Goal: Check status: Check status

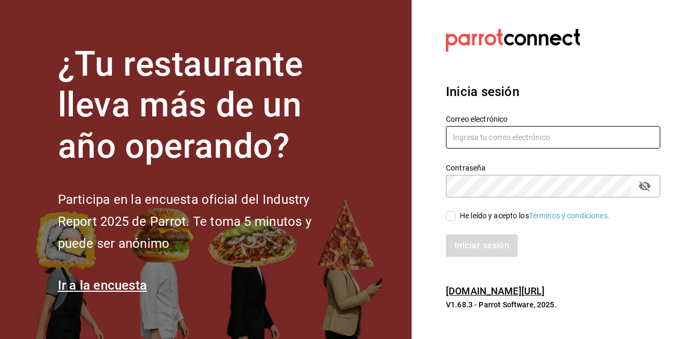
click at [518, 148] on input "text" at bounding box center [553, 137] width 214 height 22
type input "[EMAIL_ADDRESS][DOMAIN_NAME]"
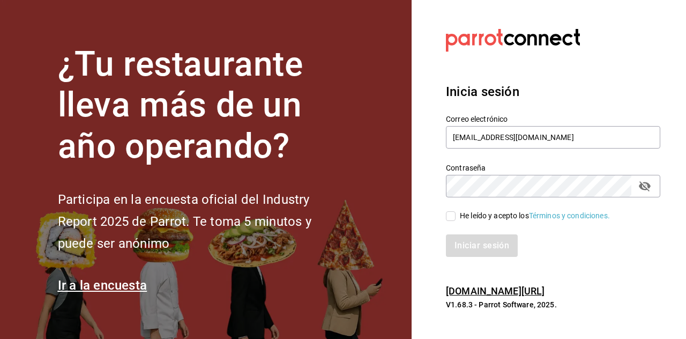
click at [451, 221] on input "He leído y acepto los Términos y condiciones." at bounding box center [451, 216] width 10 height 10
checkbox input "true"
click at [483, 257] on button "Iniciar sesión" at bounding box center [482, 245] width 73 height 22
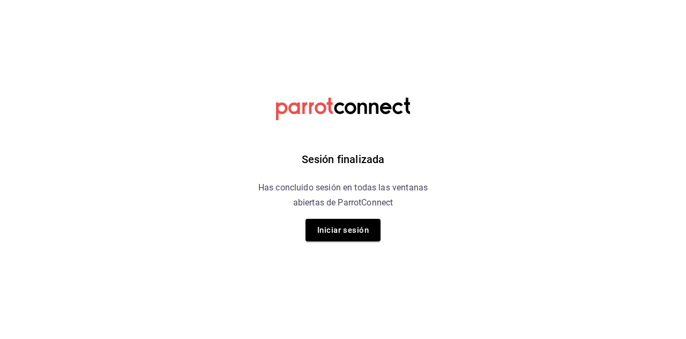
click at [325, 219] on button "Iniciar sesión" at bounding box center [342, 230] width 75 height 22
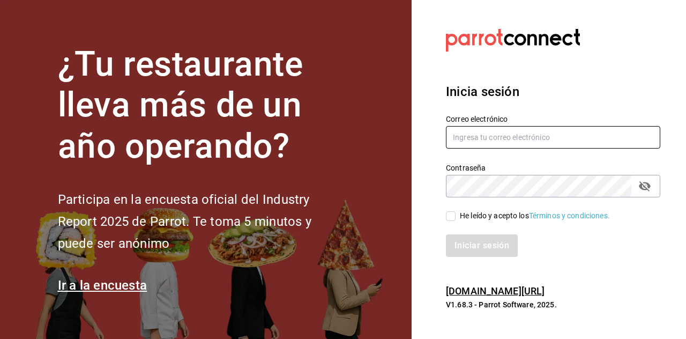
click at [498, 148] on input "text" at bounding box center [553, 137] width 214 height 22
type input "[EMAIL_ADDRESS][DOMAIN_NAME]"
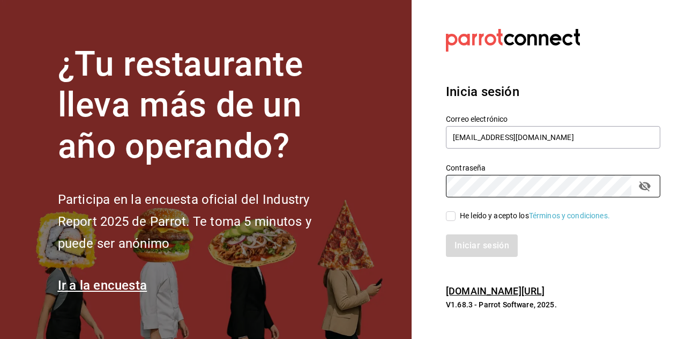
click at [451, 221] on input "He leído y acepto los Términos y condiciones." at bounding box center [451, 216] width 10 height 10
checkbox input "true"
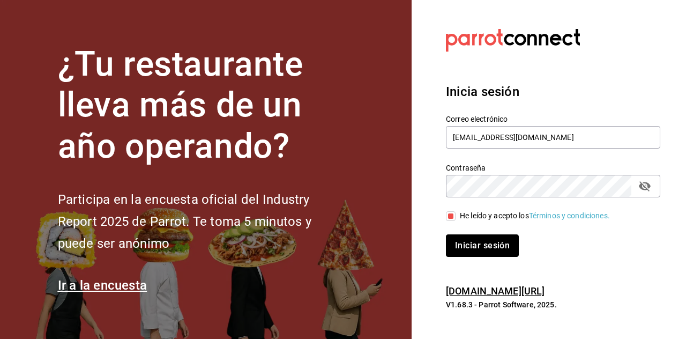
click at [485, 257] on button "Iniciar sesión" at bounding box center [482, 245] width 73 height 22
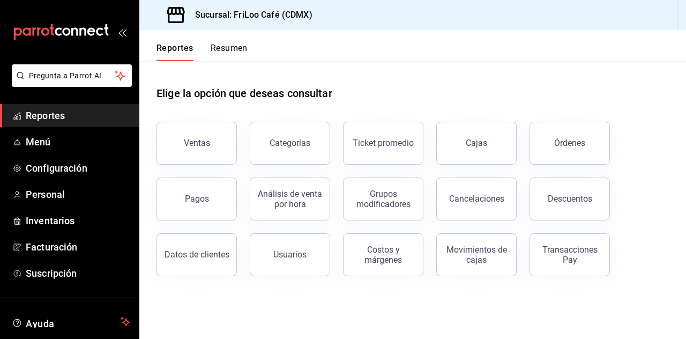
click at [582, 254] on div "Transacciones Pay" at bounding box center [569, 254] width 66 height 20
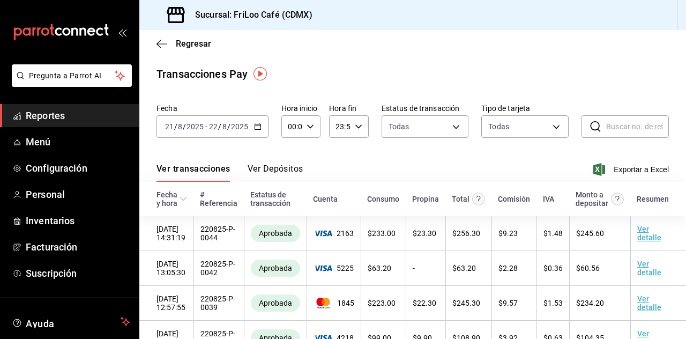
click at [255, 126] on icon "button" at bounding box center [257, 126] width 7 height 7
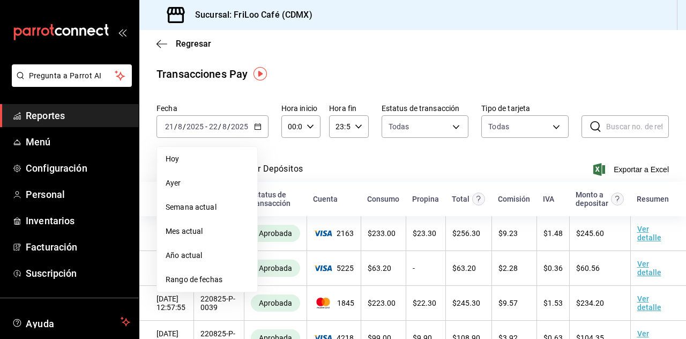
click at [176, 156] on span "Hoy" at bounding box center [207, 158] width 83 height 11
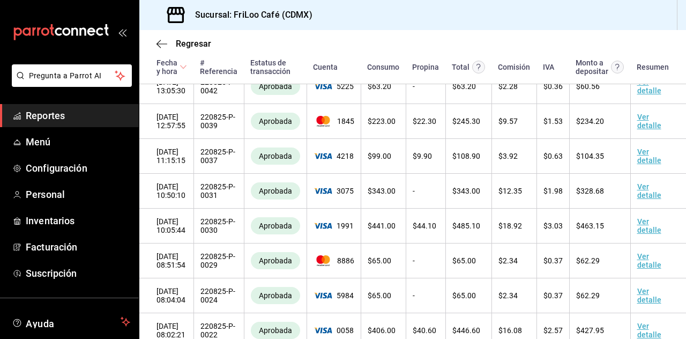
scroll to position [209, 0]
